Goal: Task Accomplishment & Management: Manage account settings

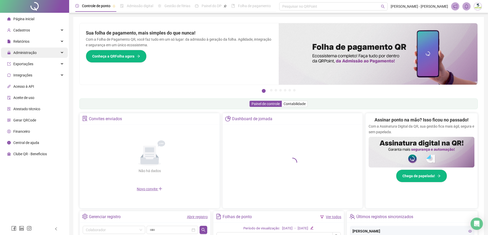
click at [30, 55] on span "Administração" at bounding box center [21, 53] width 29 height 10
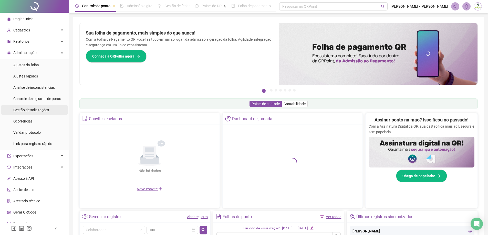
click at [32, 112] on span "Gestão de solicitações" at bounding box center [31, 110] width 36 height 4
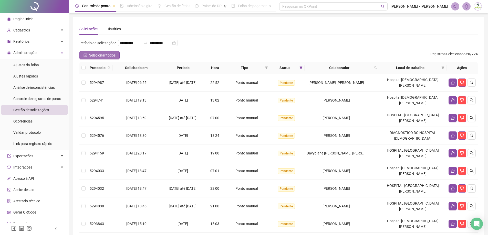
click at [83, 59] on button "Selecionar todos" at bounding box center [99, 55] width 40 height 8
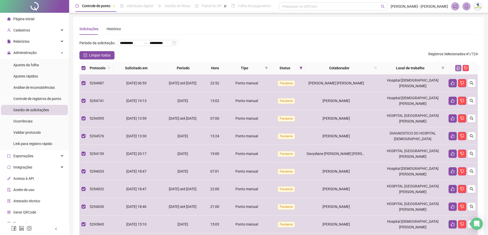
click at [458, 70] on icon "like" at bounding box center [457, 68] width 3 height 3
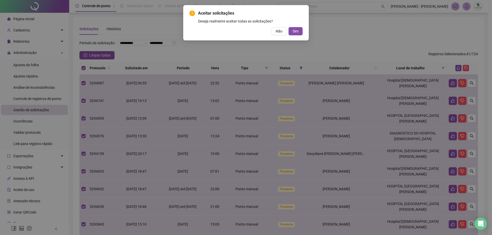
click at [302, 31] on div "Aceitar solicitações Deseja realmente aceitar todas as solicitações? Não Sim" at bounding box center [245, 22] width 125 height 35
click at [297, 32] on span "Sim" at bounding box center [295, 31] width 6 height 6
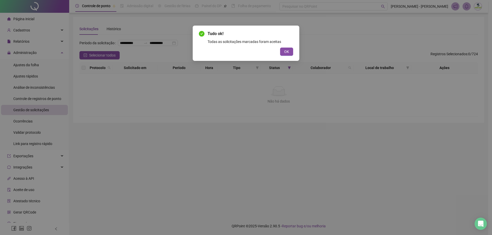
drag, startPoint x: 287, startPoint y: 51, endPoint x: 279, endPoint y: 55, distance: 8.7
click at [287, 51] on span "OK" at bounding box center [286, 52] width 5 height 6
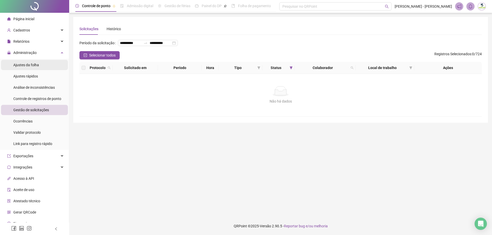
click at [32, 61] on div "Ajustes da folha" at bounding box center [26, 65] width 26 height 10
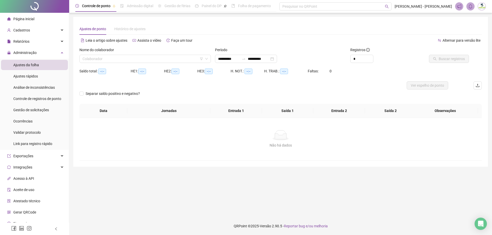
type input "**********"
click at [130, 64] on div "Nome do colaborador Colaborador" at bounding box center [144, 57] width 135 height 20
click at [130, 59] on input "search" at bounding box center [142, 59] width 121 height 8
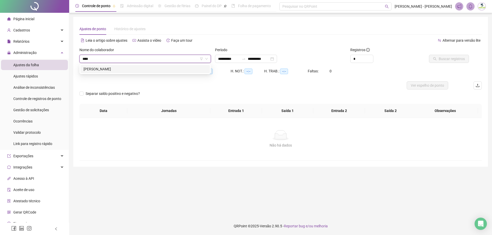
type input "*****"
click at [453, 55] on button "Buscar registros" at bounding box center [449, 59] width 40 height 8
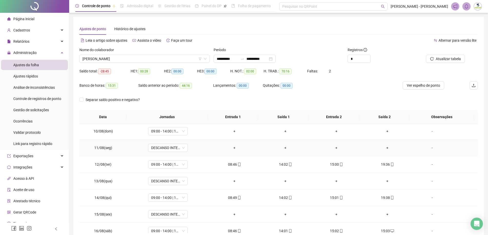
scroll to position [174, 0]
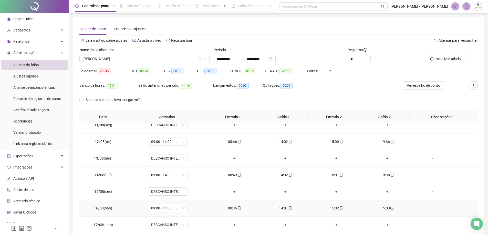
click at [385, 207] on div "15:03" at bounding box center [387, 209] width 43 height 6
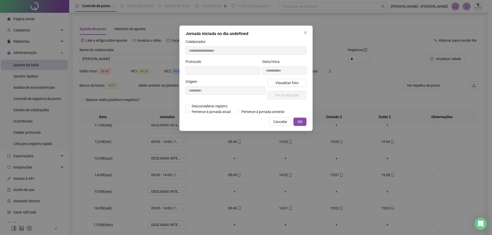
type input "**********"
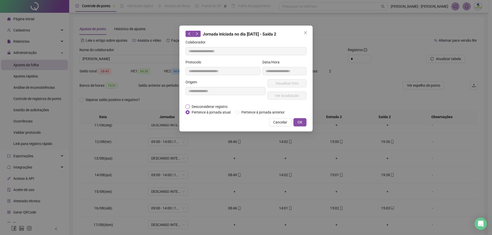
click at [194, 108] on span "Desconsiderar registro" at bounding box center [209, 107] width 40 height 6
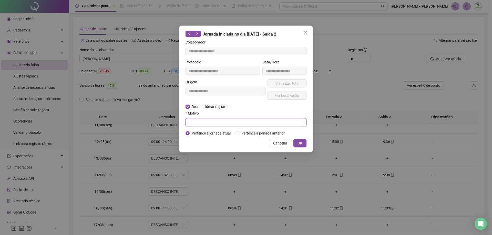
click at [201, 119] on input "text" at bounding box center [245, 122] width 121 height 8
type input "****"
click at [298, 142] on span "OK" at bounding box center [299, 144] width 5 height 6
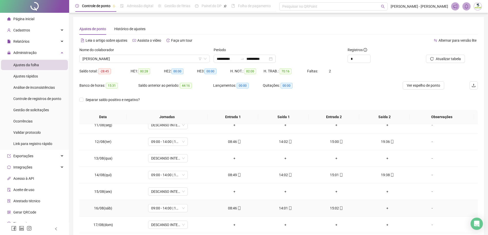
click at [384, 209] on div "+" at bounding box center [387, 209] width 43 height 6
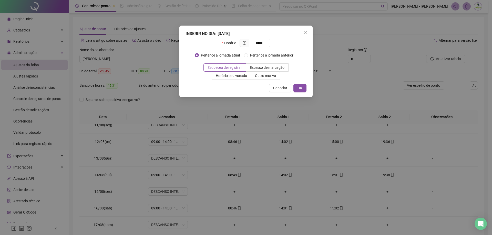
type input "*****"
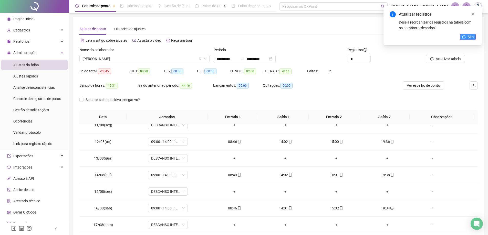
click at [470, 37] on span "Sim" at bounding box center [470, 37] width 6 height 6
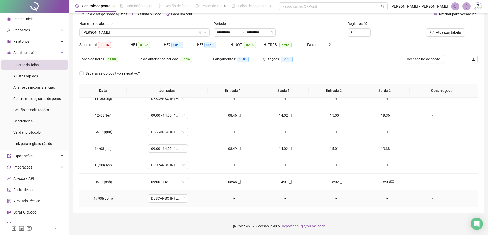
scroll to position [97, 0]
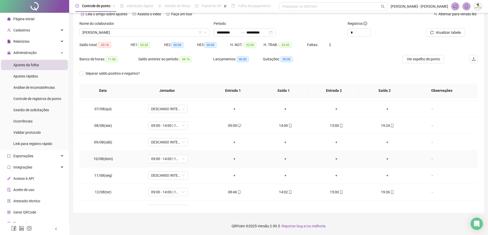
click at [428, 160] on div "-" at bounding box center [432, 159] width 30 height 6
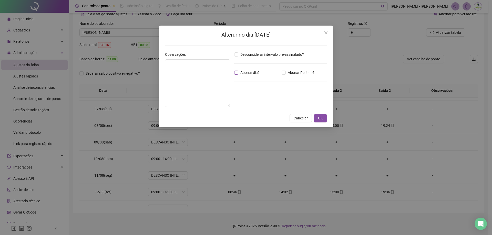
click at [237, 75] on label "Abonar dia?" at bounding box center [247, 73] width 27 height 6
click at [226, 77] on textarea at bounding box center [197, 83] width 65 height 48
type textarea "*"
type textarea "**********"
click at [322, 117] on span "OK" at bounding box center [320, 118] width 5 height 6
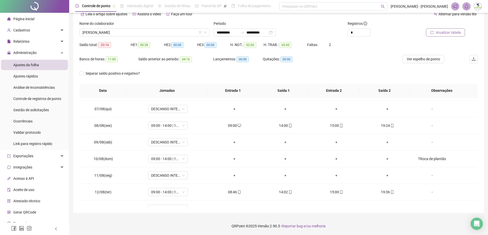
click at [446, 30] on span "Atualizar tabela" at bounding box center [447, 33] width 25 height 6
